Goal: Ask a question

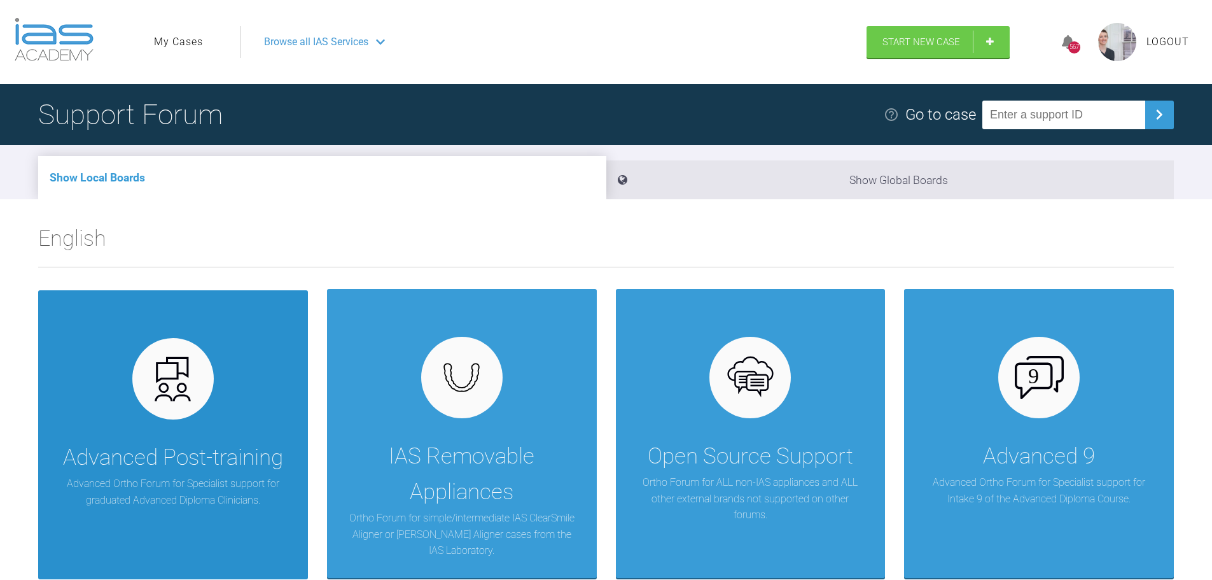
click at [176, 463] on div "Advanced Post-training" at bounding box center [173, 458] width 220 height 36
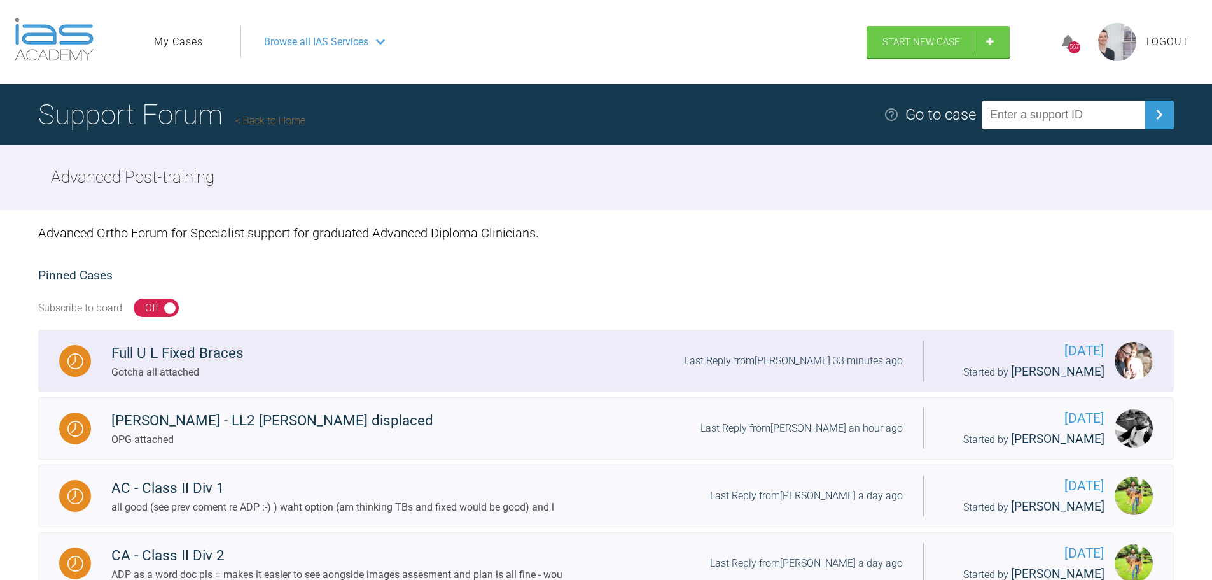
click at [270, 373] on div "Full U L Fixed Braces Gotcha all attached Last Reply from Grant McAree 33 minut…" at bounding box center [507, 361] width 832 height 39
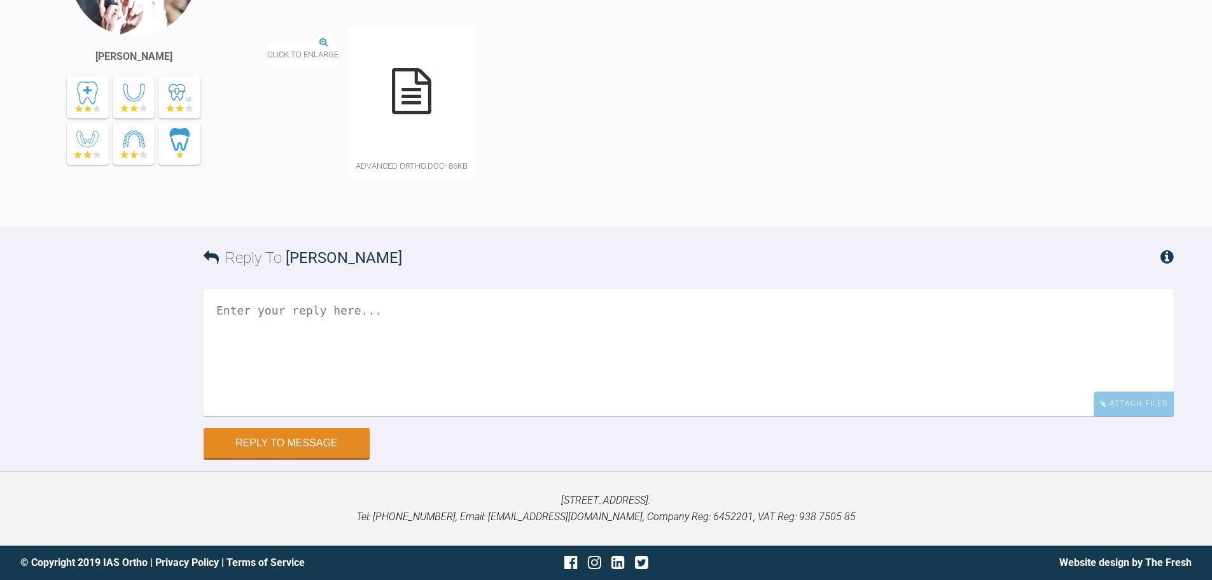
scroll to position [1373, 0]
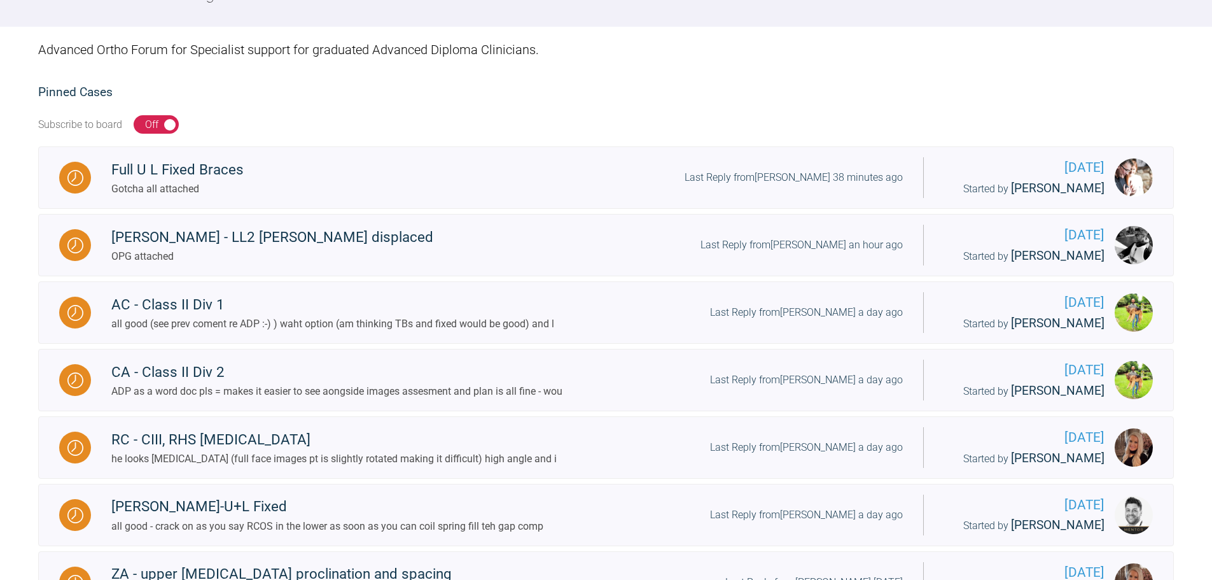
scroll to position [191, 0]
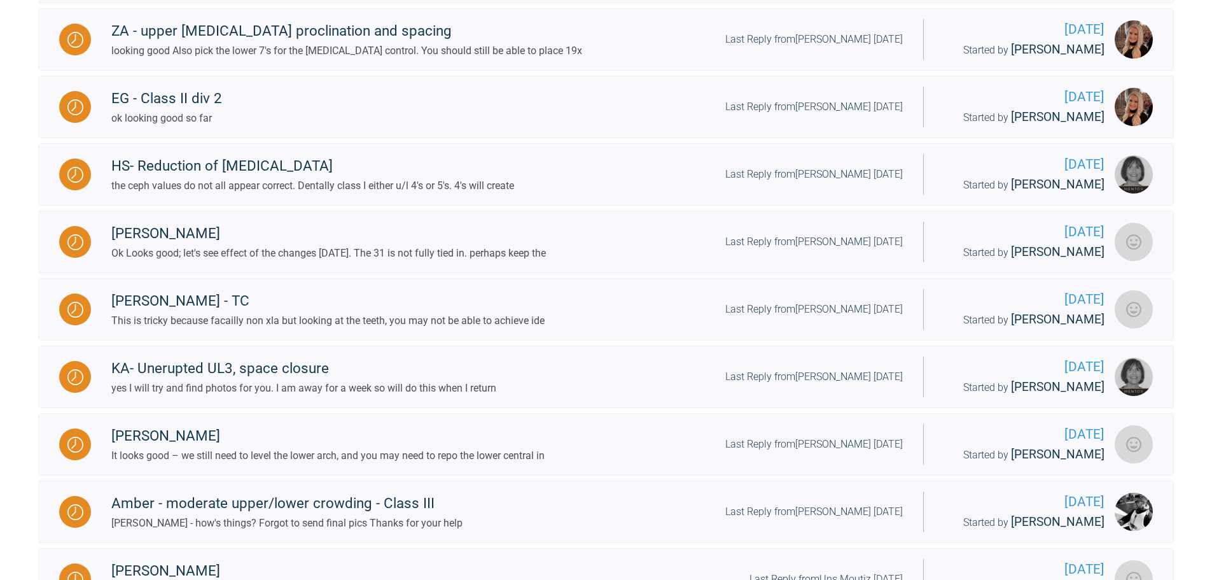
scroll to position [764, 0]
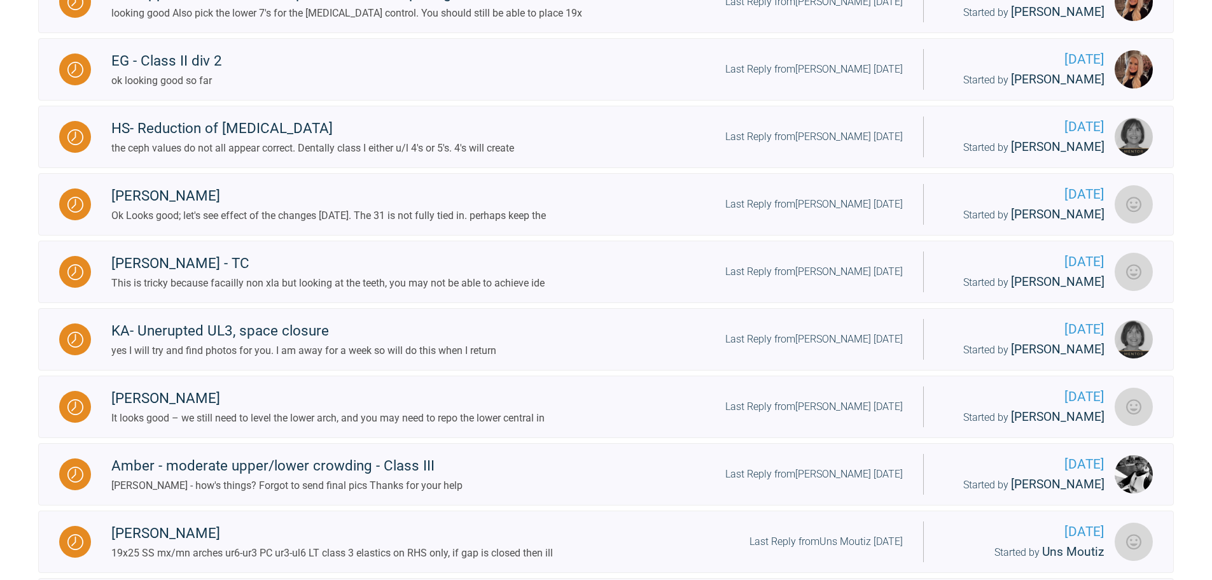
click at [11, 344] on div "Advanced Ortho Forum for Specialist support for graduated Advanced Diploma Clin…" at bounding box center [606, 109] width 1212 height 1326
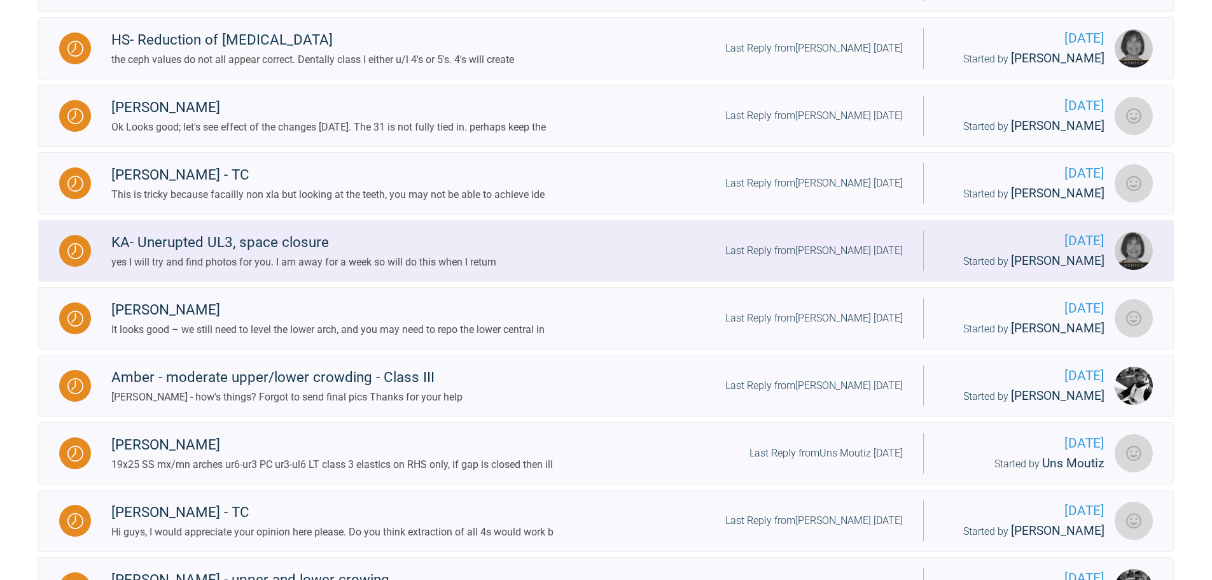
scroll to position [955, 0]
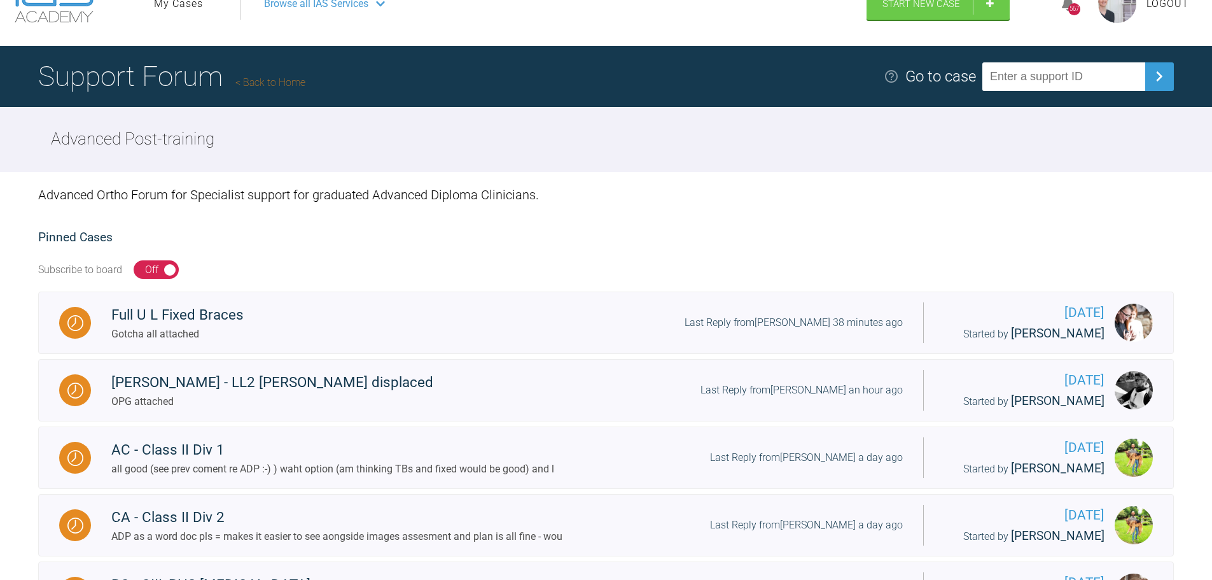
scroll to position [0, 0]
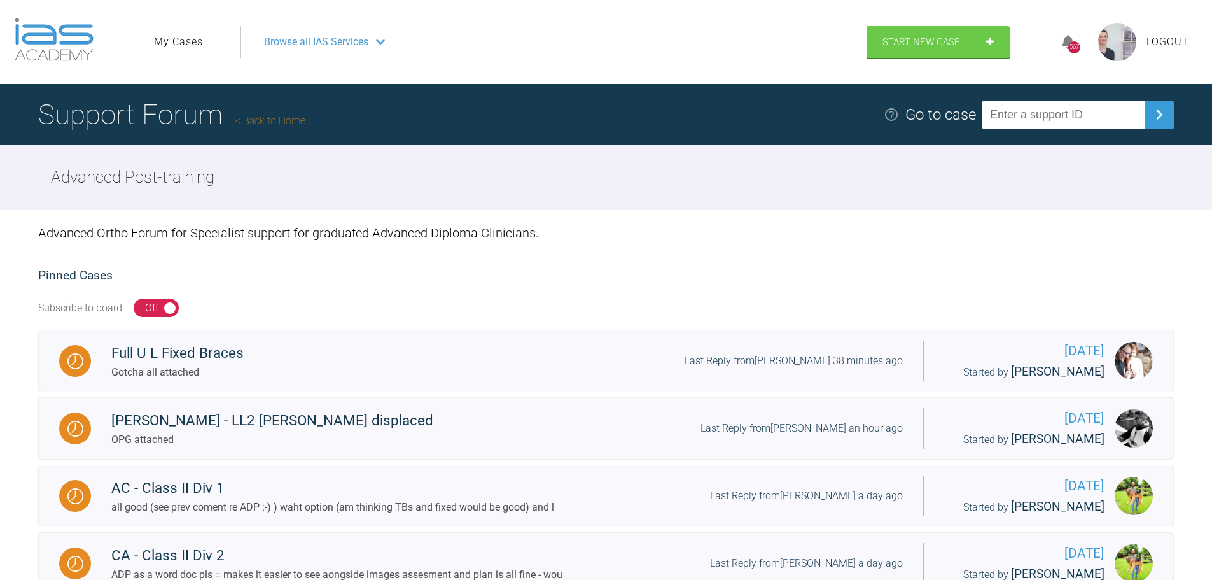
click at [284, 35] on span "Browse all IAS Services" at bounding box center [316, 42] width 104 height 17
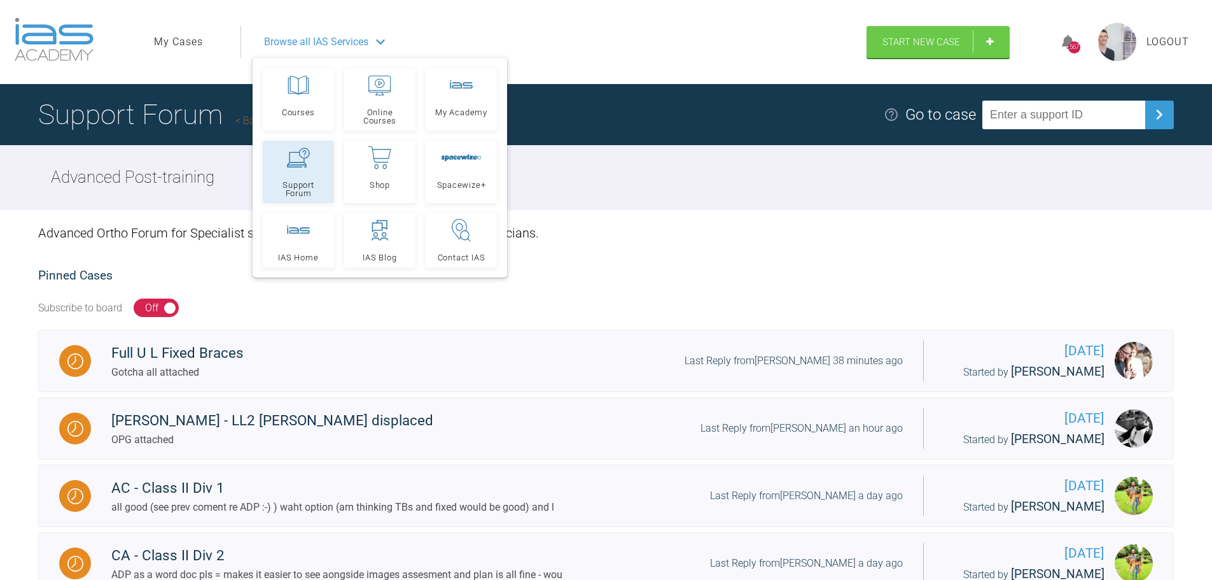
click at [314, 176] on link "Support Forum" at bounding box center [298, 172] width 71 height 62
